Goal: Navigation & Orientation: Go to known website

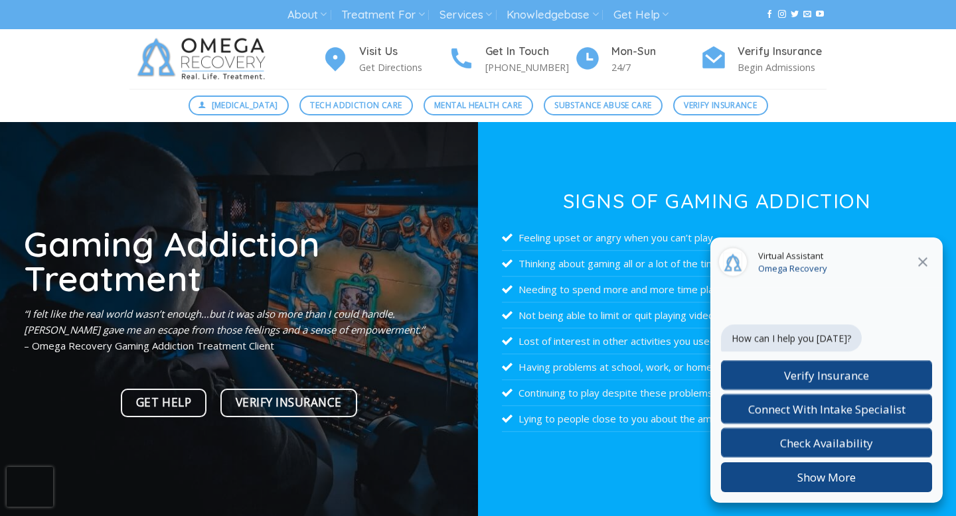
click at [917, 260] on icon "Close" at bounding box center [923, 262] width 16 height 16
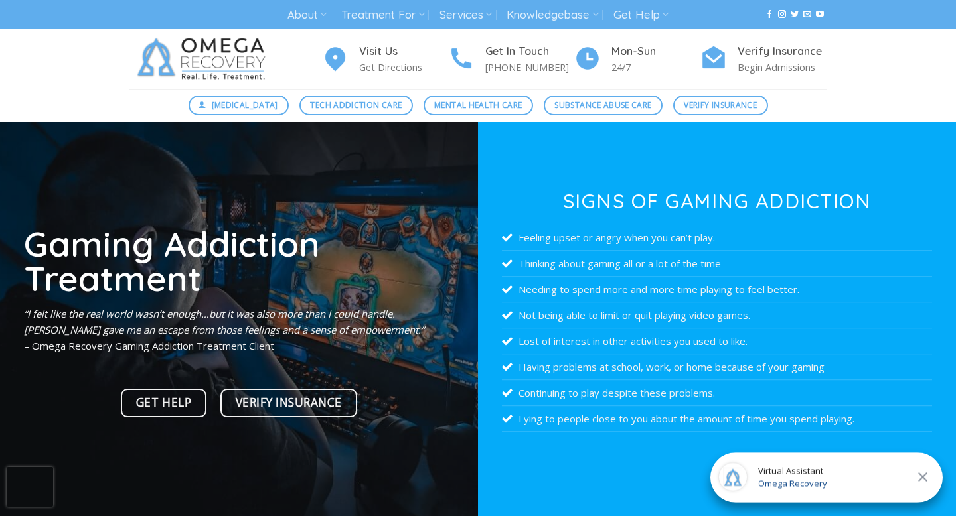
click at [221, 40] on img at bounding box center [203, 59] width 149 height 60
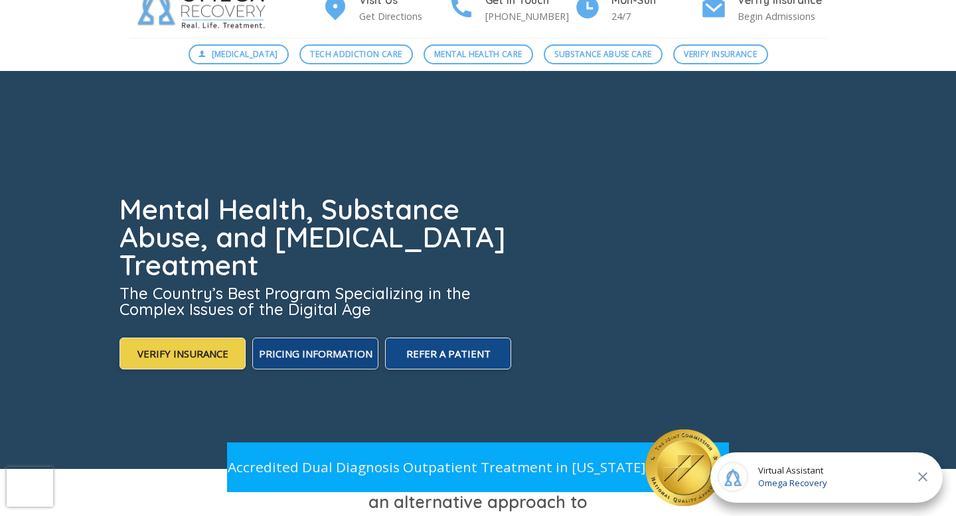
scroll to position [183, 0]
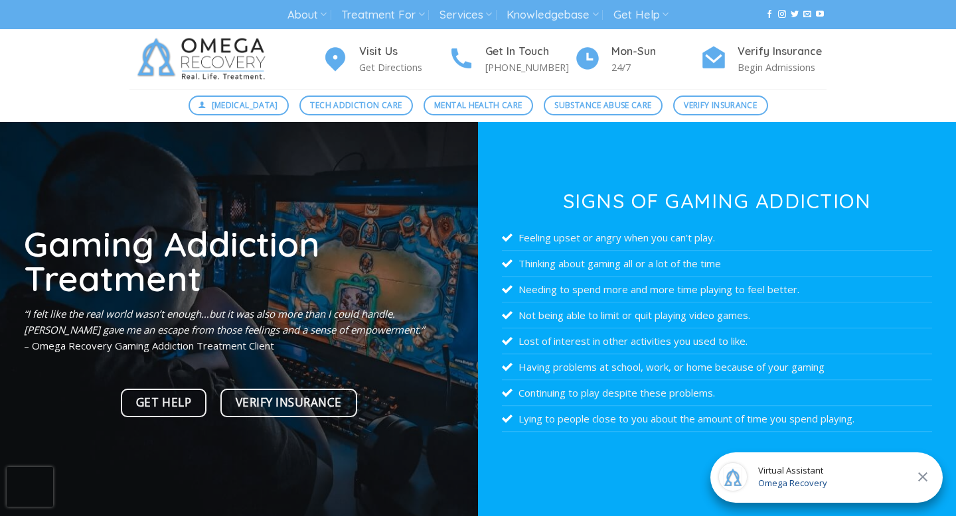
click at [185, 159] on div at bounding box center [239, 321] width 478 height 398
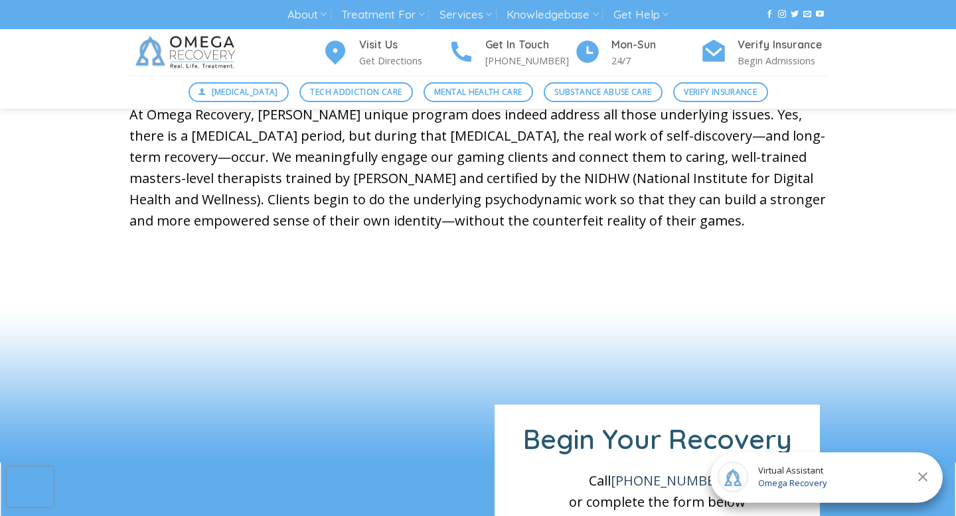
scroll to position [984, 0]
